Goal: Task Accomplishment & Management: Use online tool/utility

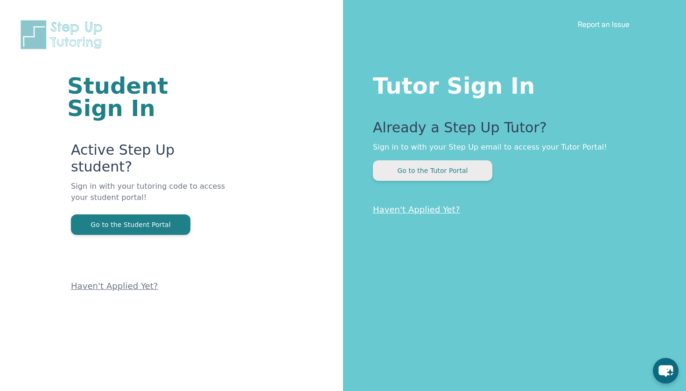
click at [463, 180] on button "Go to the Tutor Portal" at bounding box center [432, 170] width 119 height 21
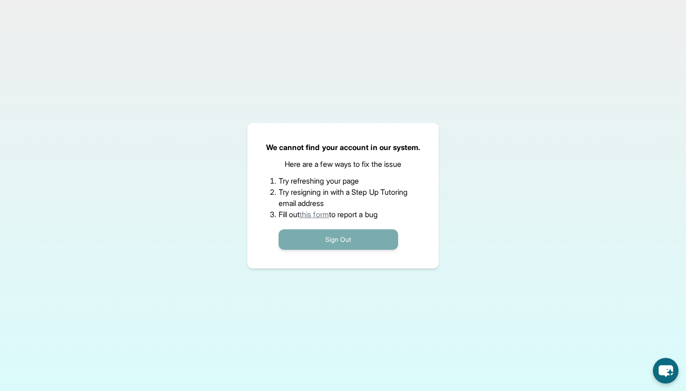
click at [297, 235] on button "Sign Out" at bounding box center [338, 240] width 119 height 21
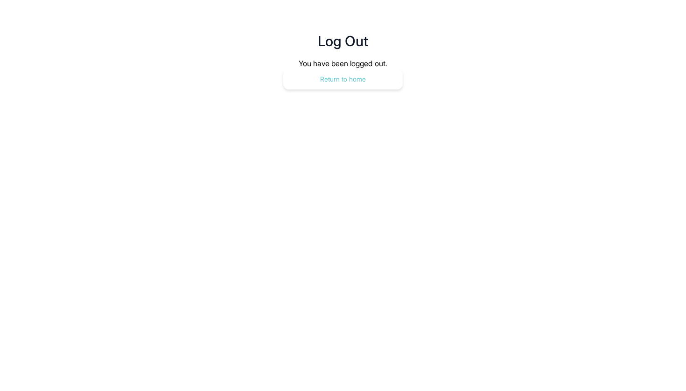
click at [369, 88] on button "Return to home" at bounding box center [342, 79] width 119 height 21
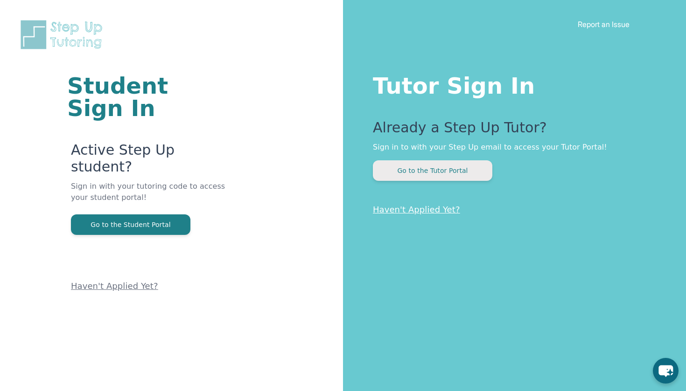
click at [406, 174] on button "Go to the Tutor Portal" at bounding box center [432, 170] width 119 height 21
click at [447, 171] on button "Go to the Tutor Portal" at bounding box center [432, 170] width 119 height 21
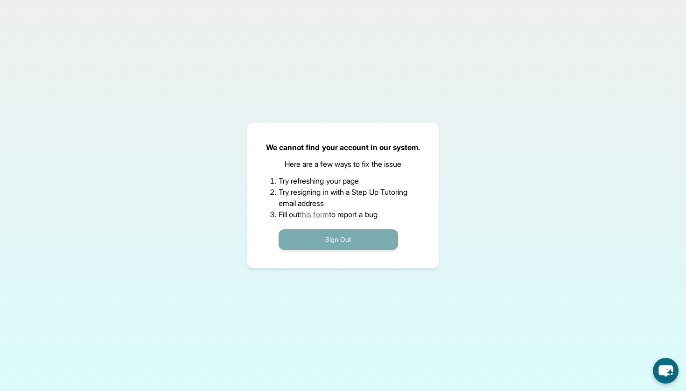
click at [351, 241] on button "Sign Out" at bounding box center [338, 240] width 119 height 21
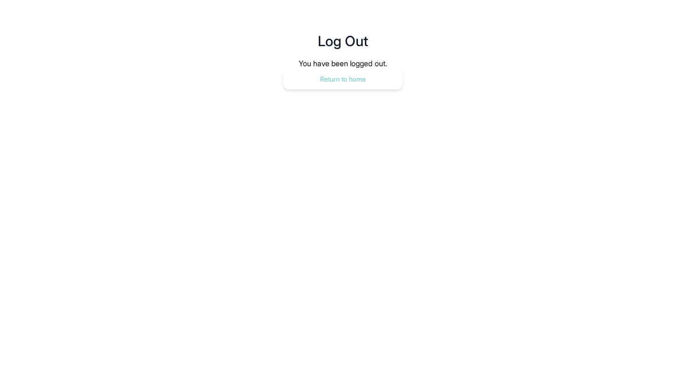
click at [388, 76] on button "Return to home" at bounding box center [342, 79] width 119 height 21
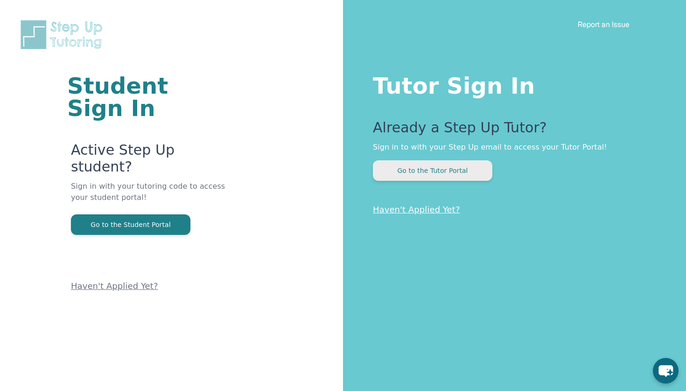
click at [446, 175] on button "Go to the Tutor Portal" at bounding box center [432, 170] width 119 height 21
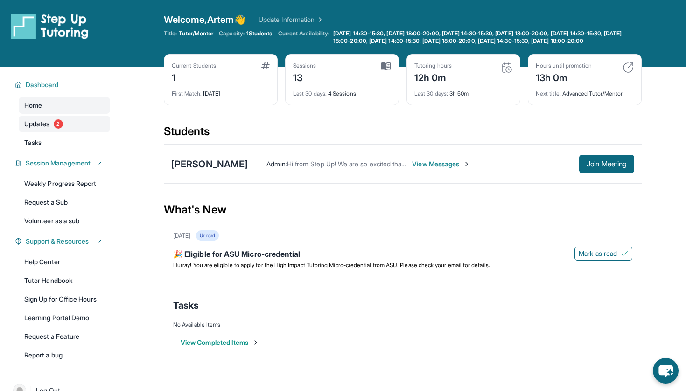
click at [68, 132] on link "Updates 2" at bounding box center [64, 124] width 91 height 17
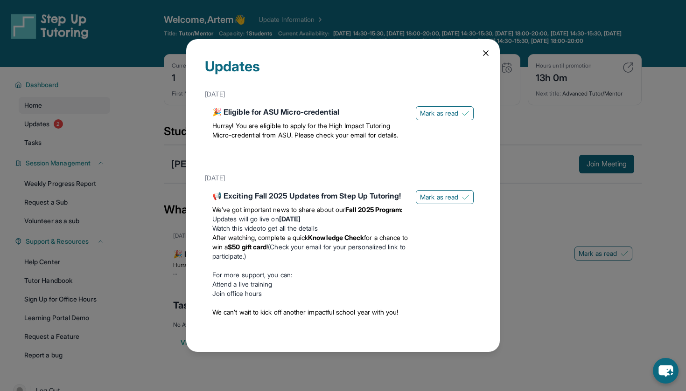
click at [479, 51] on div "Updates [DATE] 🎉 Eligible for ASU Micro-credential Hurray! You are eligible to …" at bounding box center [343, 195] width 314 height 313
click at [485, 52] on icon at bounding box center [485, 53] width 5 height 5
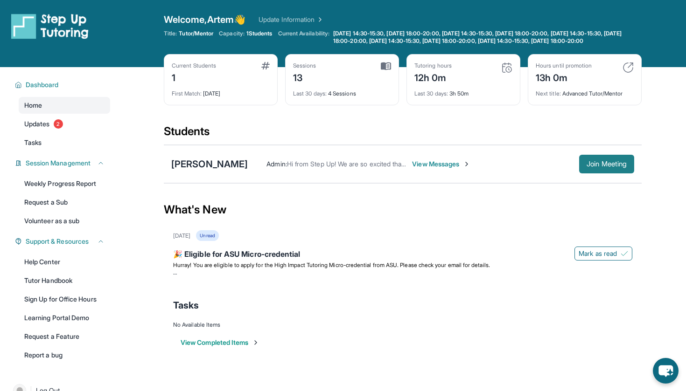
click at [592, 167] on span "Join Meeting" at bounding box center [606, 164] width 40 height 6
